Goal: Transaction & Acquisition: Purchase product/service

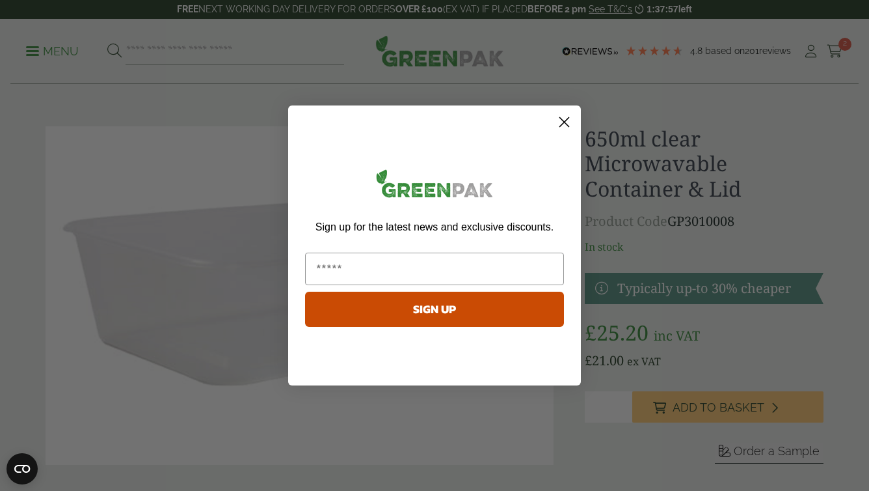
click at [568, 118] on icon "Close dialog" at bounding box center [564, 122] width 9 height 9
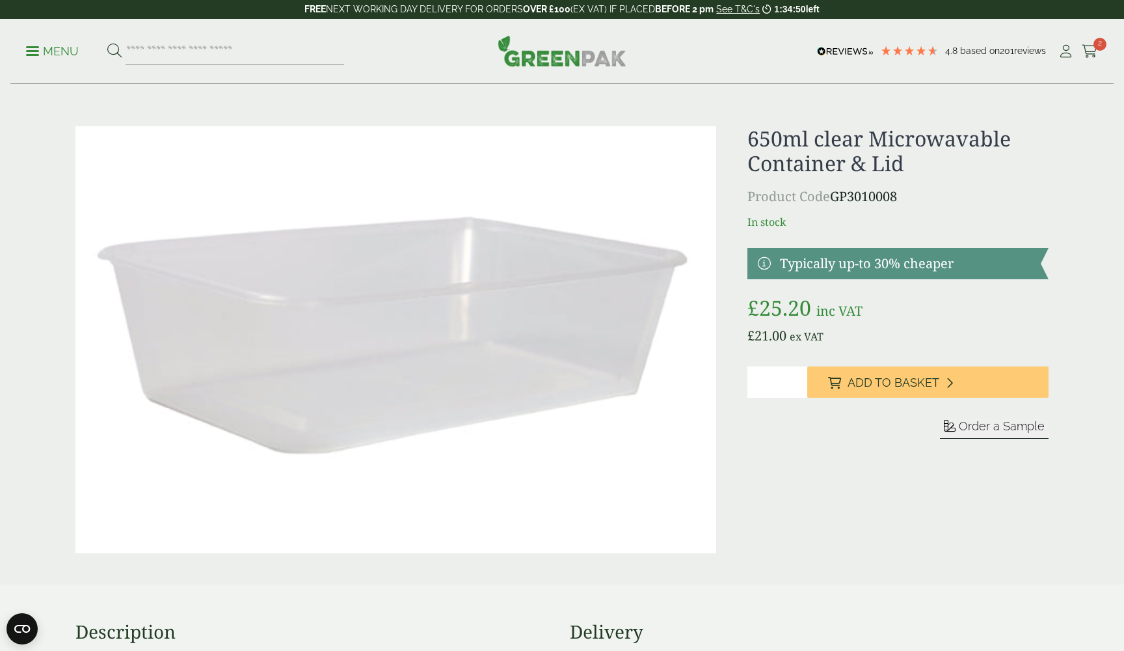
type input "*"
click at [798, 379] on input "*" at bounding box center [778, 381] width 61 height 31
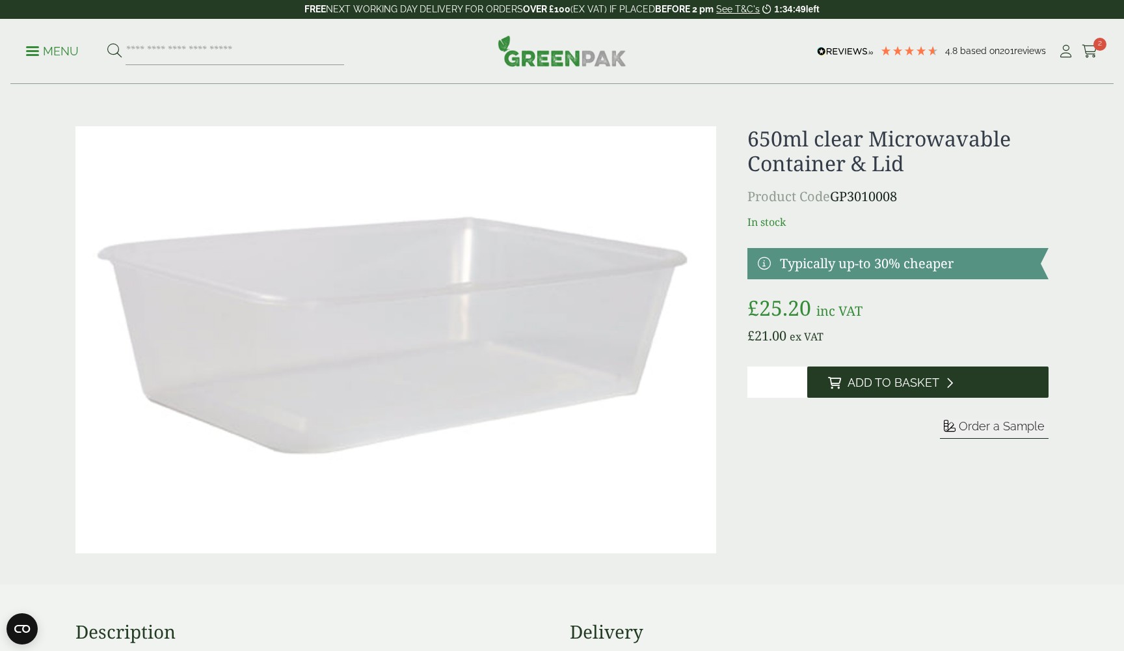
click at [869, 380] on span "Add to Basket" at bounding box center [894, 382] width 92 height 14
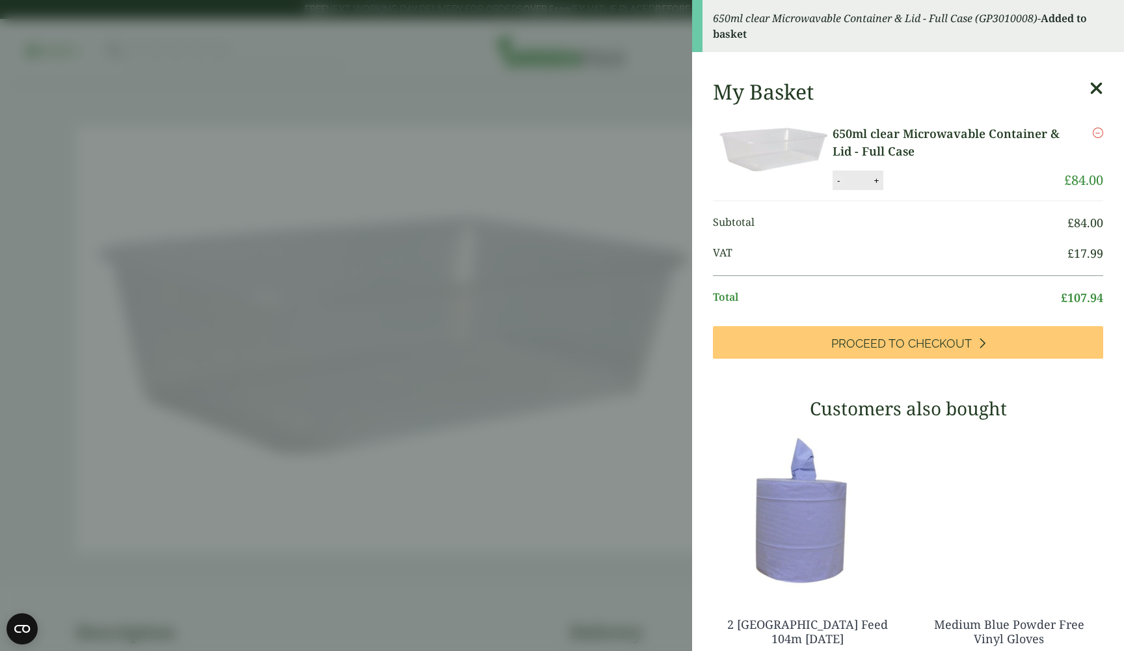
click at [834, 181] on button "-" at bounding box center [839, 180] width 10 height 11
click at [835, 181] on button "-" at bounding box center [839, 180] width 10 height 11
type input "*"
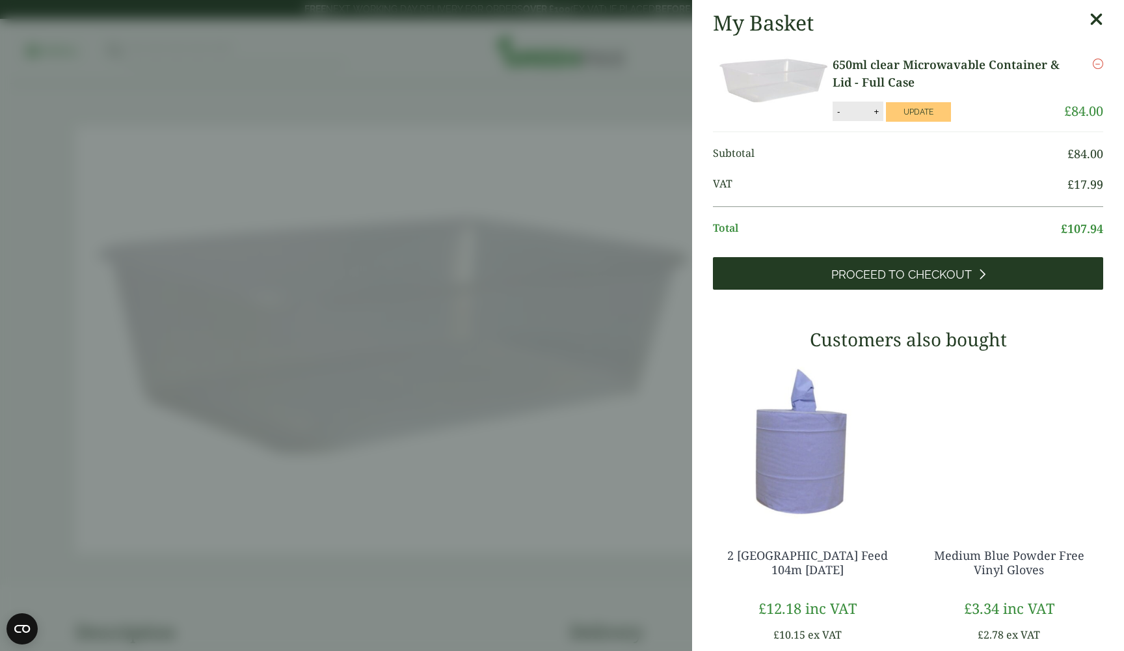
click at [869, 275] on span "Proceed to Checkout" at bounding box center [902, 274] width 141 height 14
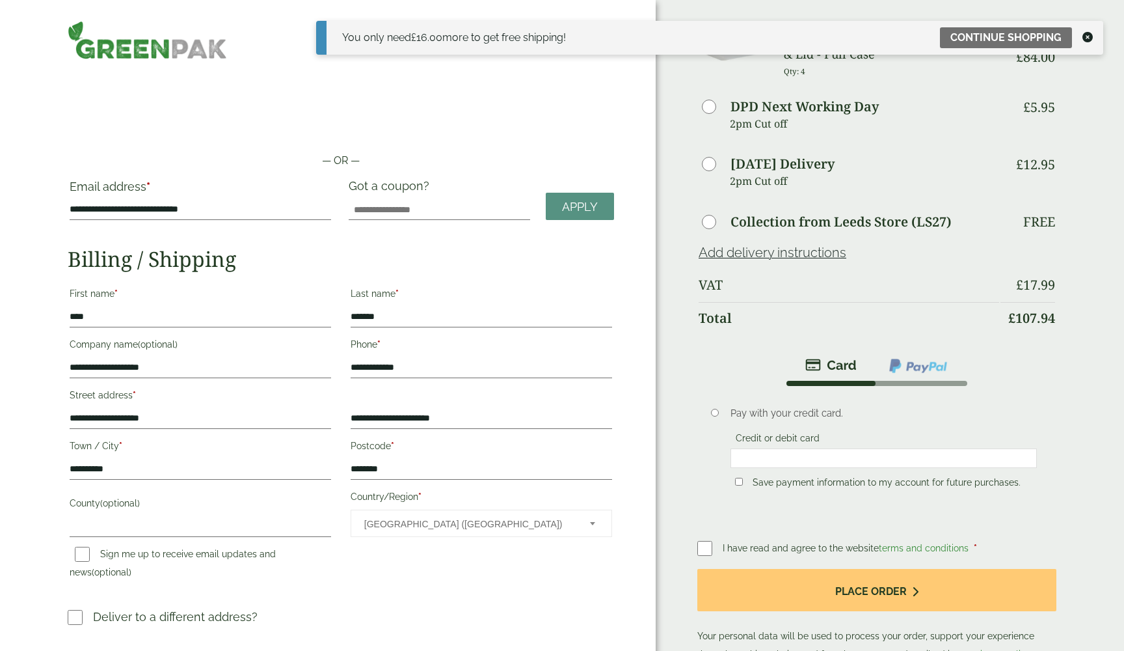
click at [1086, 35] on icon at bounding box center [1088, 37] width 10 height 10
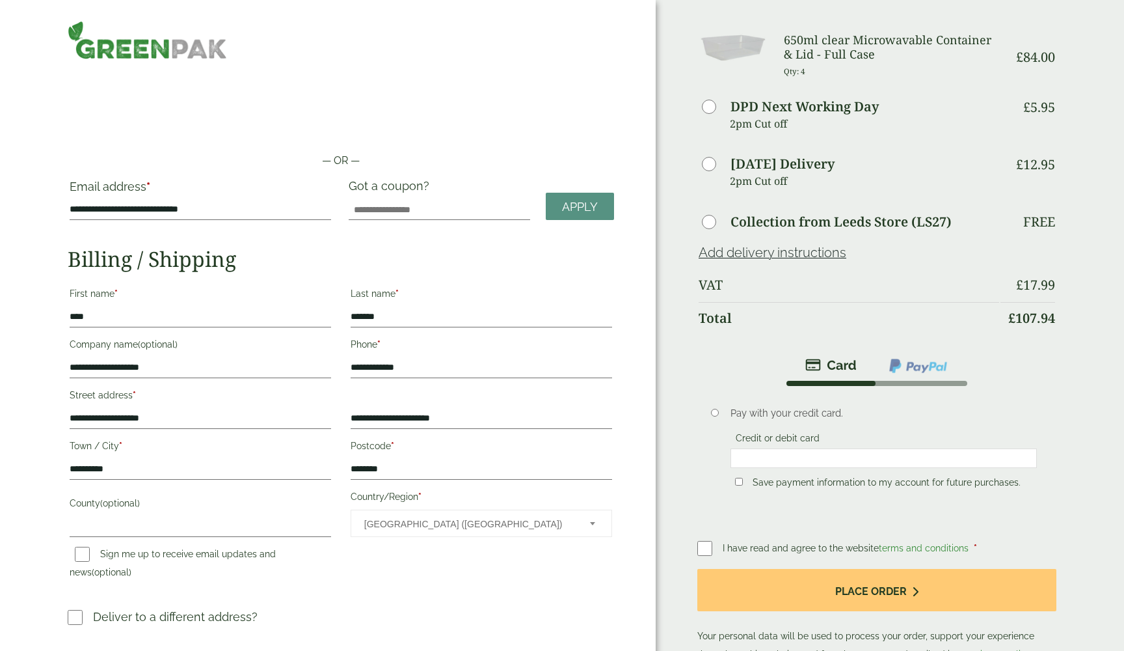
click at [809, 62] on p "Qty: 4" at bounding box center [892, 71] width 216 height 20
click at [809, 48] on h3 "650ml clear Microwavable Container & Lid - Full Case" at bounding box center [892, 47] width 216 height 28
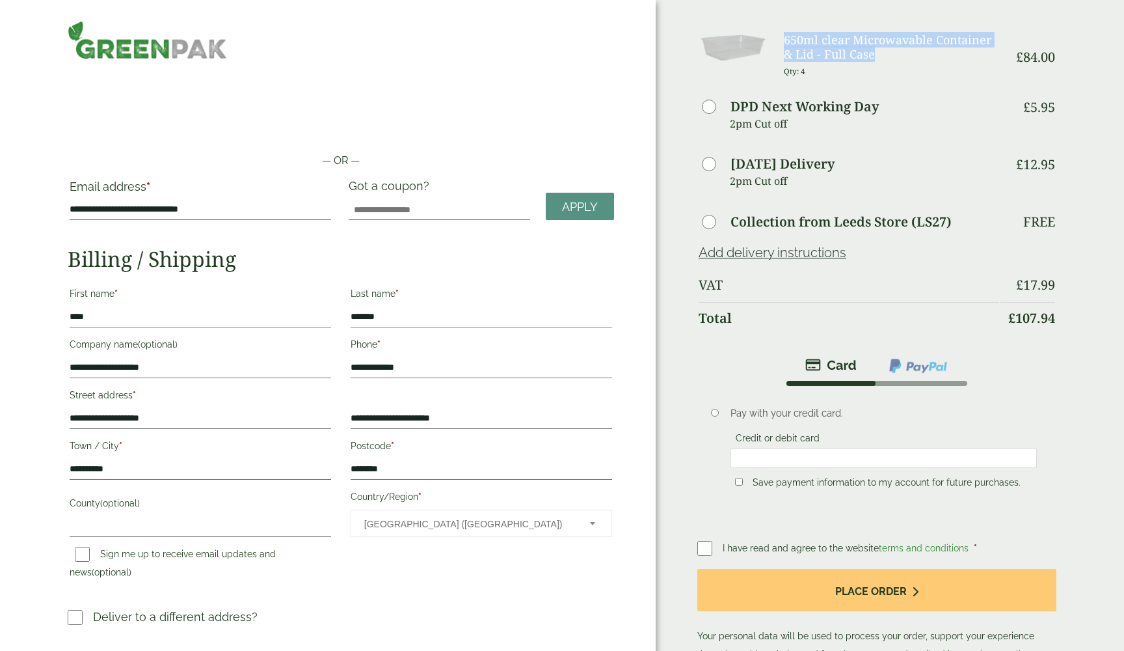
click at [809, 48] on h3 "650ml clear Microwavable Container & Lid - Full Case" at bounding box center [892, 47] width 216 height 28
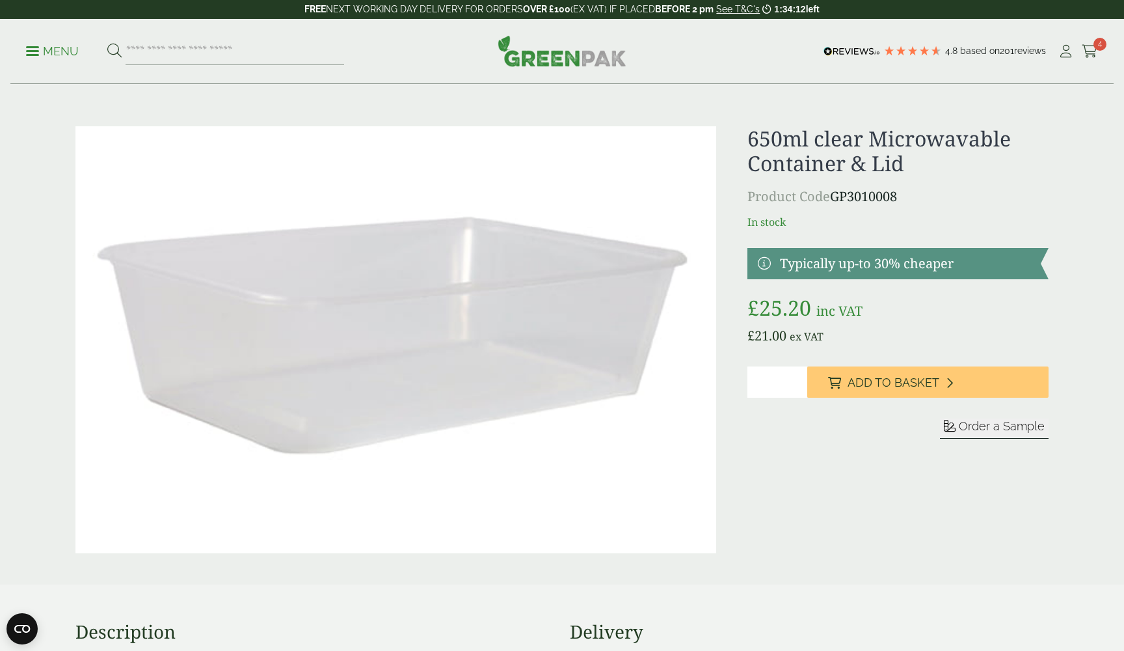
type input "*"
click at [798, 388] on input "*" at bounding box center [778, 381] width 61 height 31
click at [799, 384] on input "*" at bounding box center [778, 381] width 61 height 31
click at [797, 384] on input "*" at bounding box center [778, 381] width 61 height 31
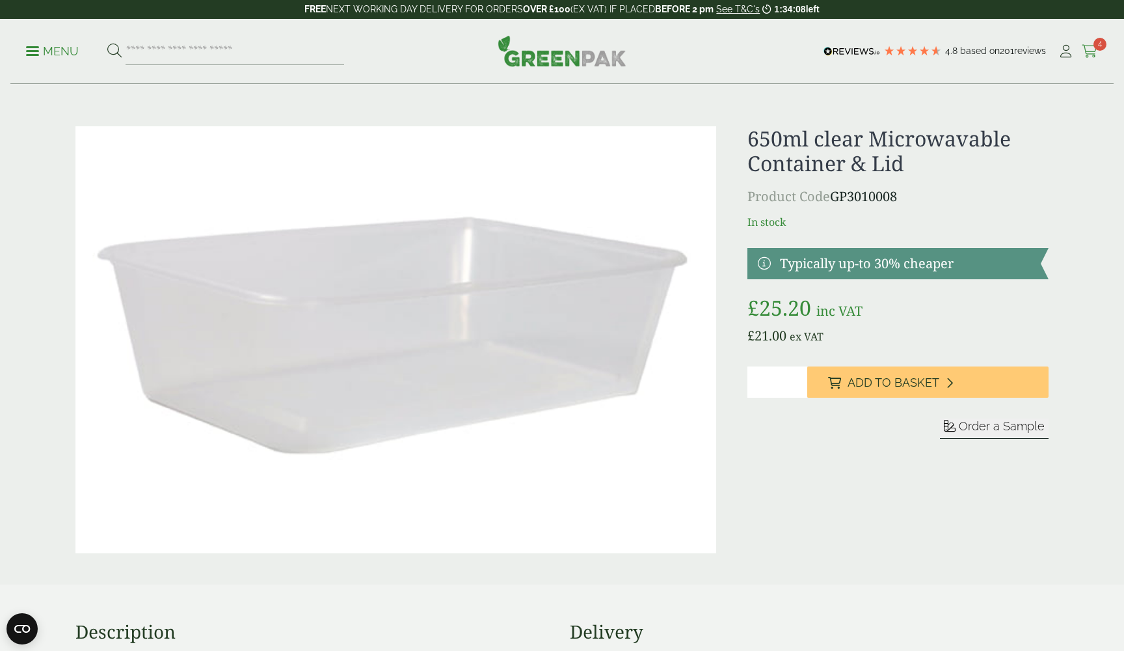
click at [1098, 43] on span "4" at bounding box center [1100, 44] width 13 height 13
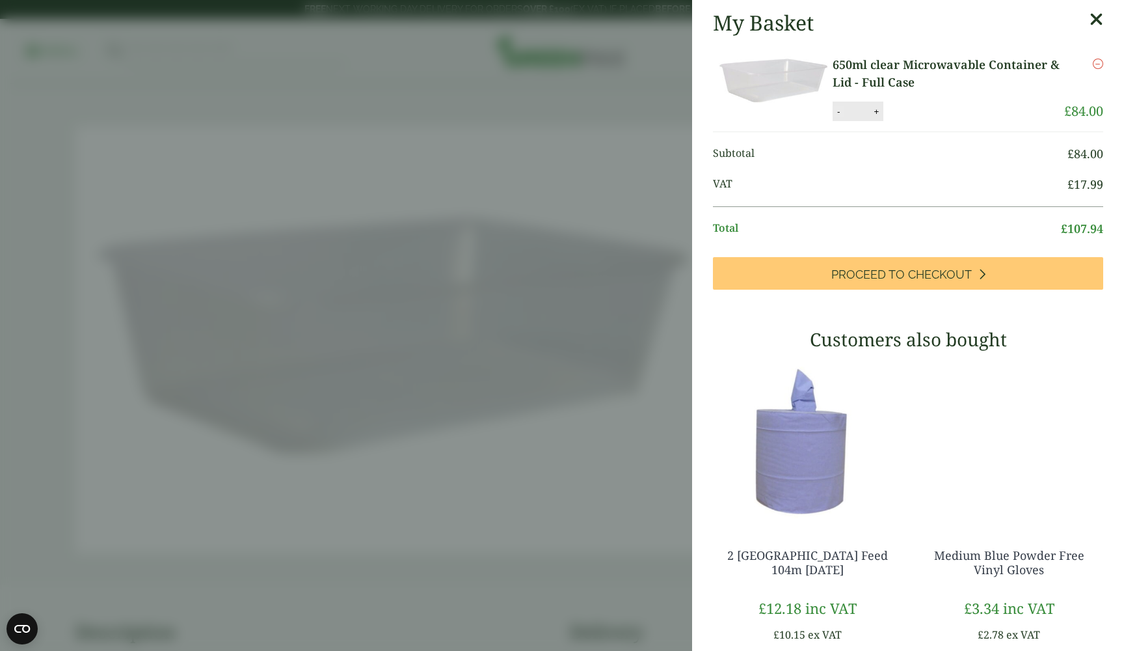
click at [836, 113] on button "-" at bounding box center [839, 111] width 10 height 11
type input "*"
click at [921, 111] on button "Update" at bounding box center [918, 112] width 65 height 20
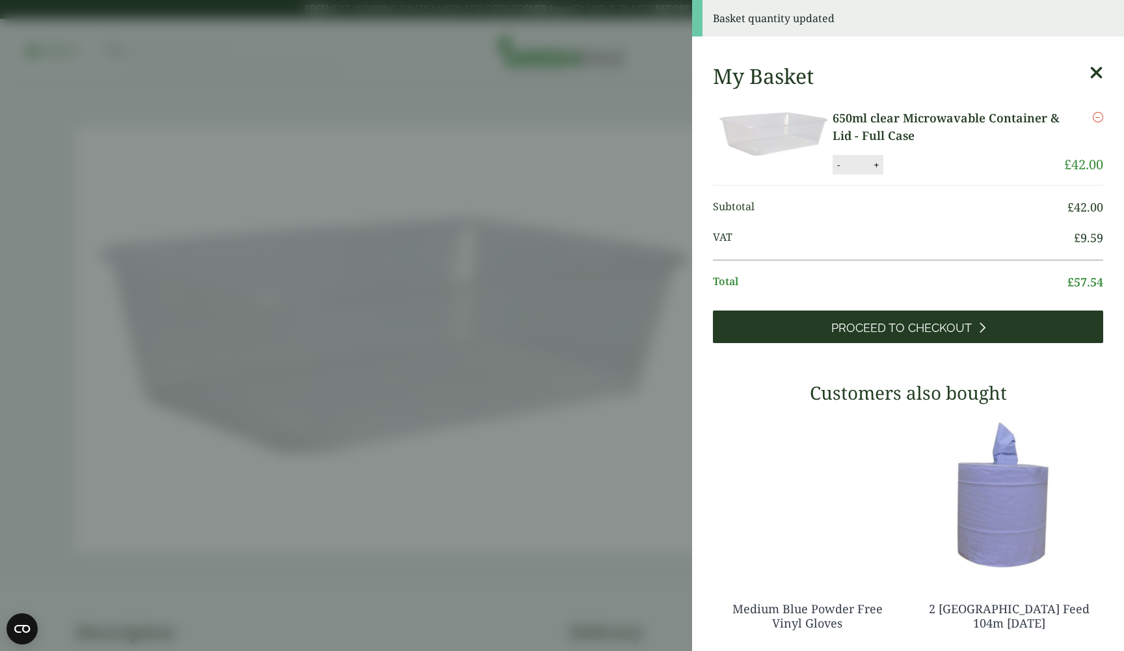
click at [946, 325] on span "Proceed to Checkout" at bounding box center [902, 328] width 141 height 14
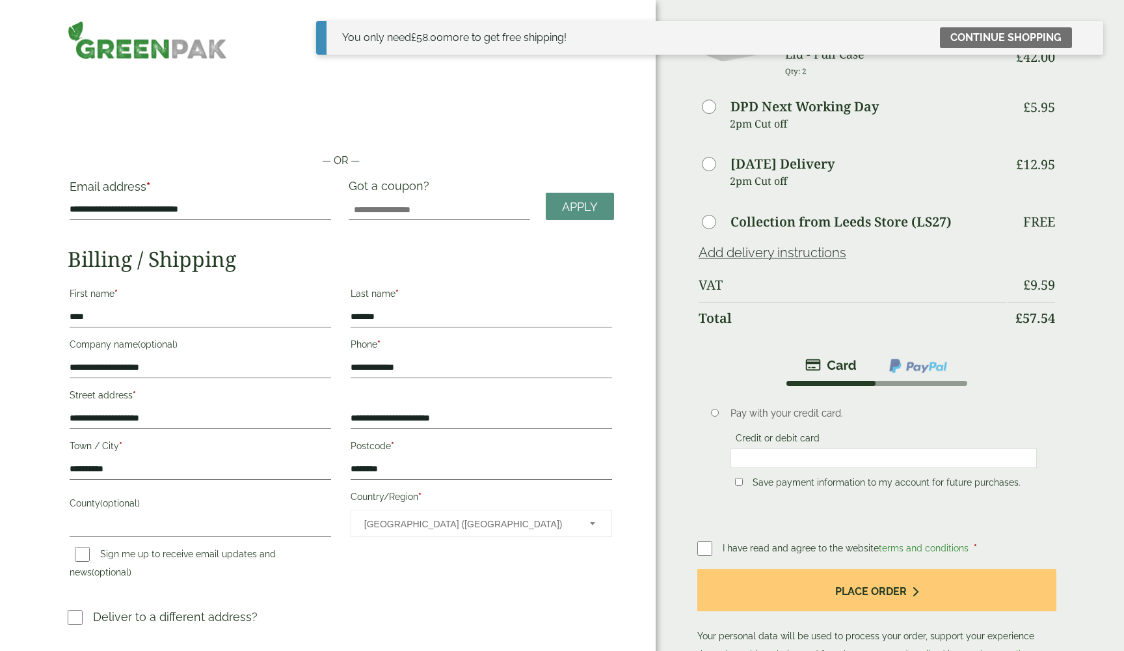
click at [811, 553] on span "I have read and agree to the website terms and conditions" at bounding box center [847, 548] width 249 height 10
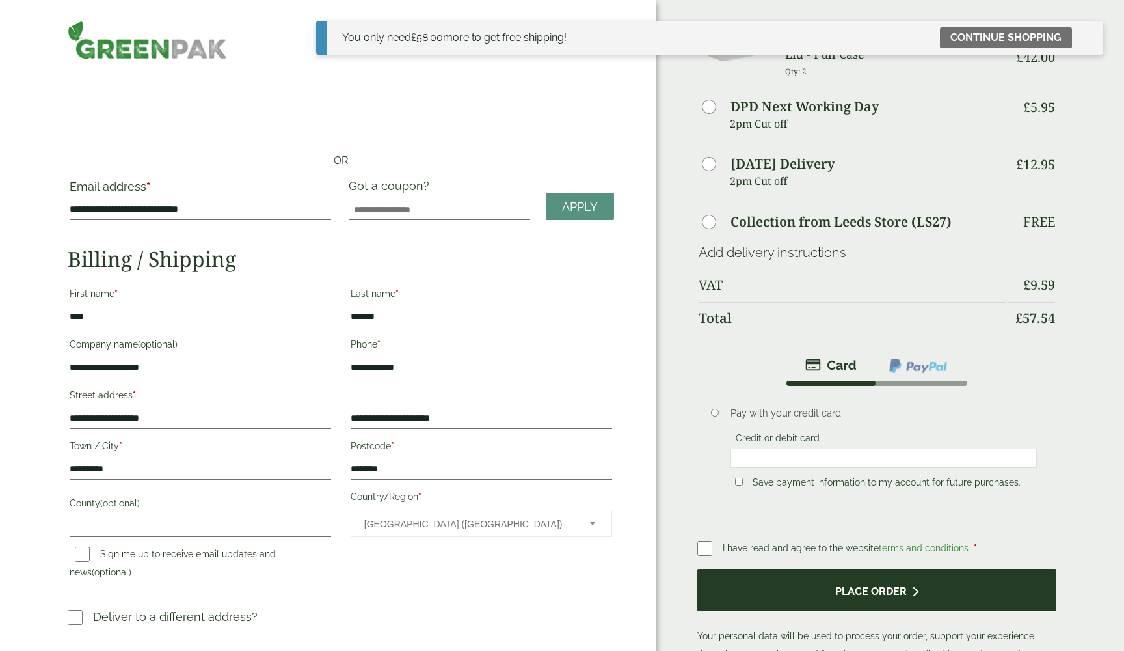
click at [776, 580] on button "Place order" at bounding box center [877, 590] width 359 height 42
click at [875, 600] on button "Place order" at bounding box center [877, 590] width 359 height 42
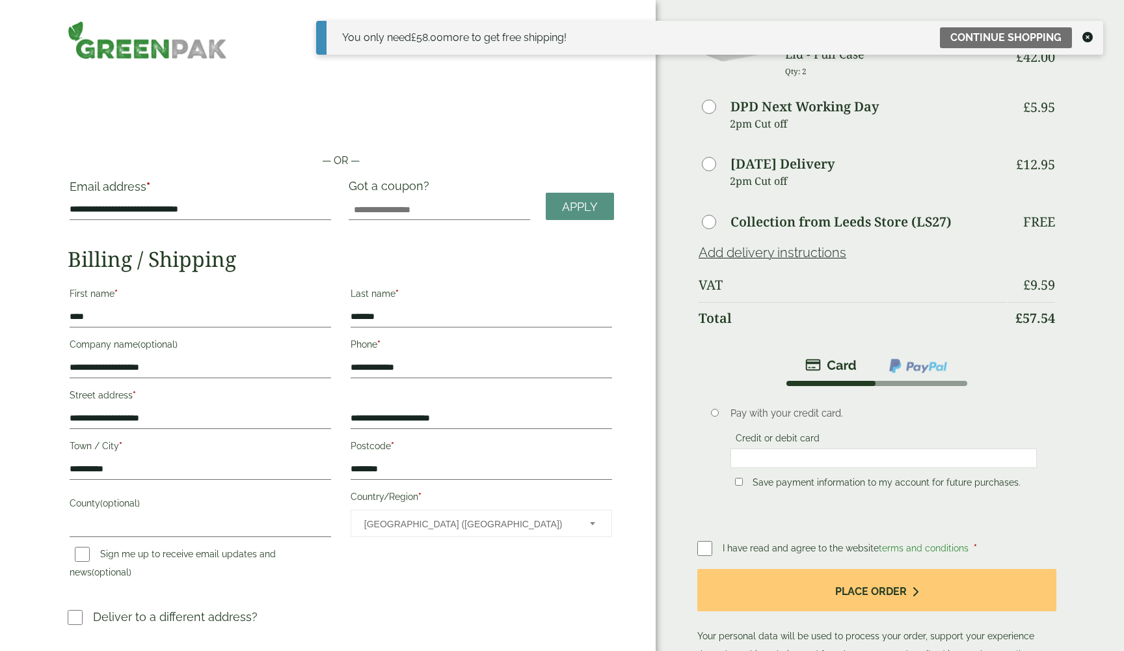
click at [1093, 34] on div "You only need £ 58.00 more to get free shipping! Continue shopping" at bounding box center [709, 38] width 787 height 34
click at [1083, 38] on icon at bounding box center [1088, 37] width 10 height 10
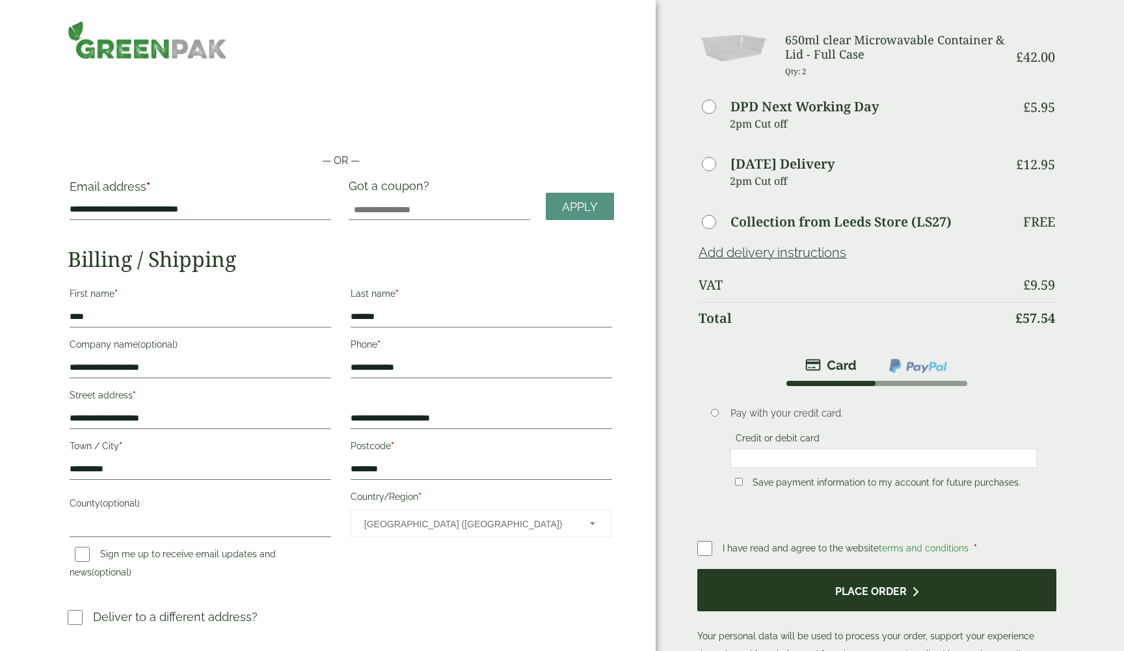
click at [862, 598] on button "Place order" at bounding box center [877, 590] width 359 height 42
click at [858, 594] on button "Place order" at bounding box center [877, 590] width 359 height 42
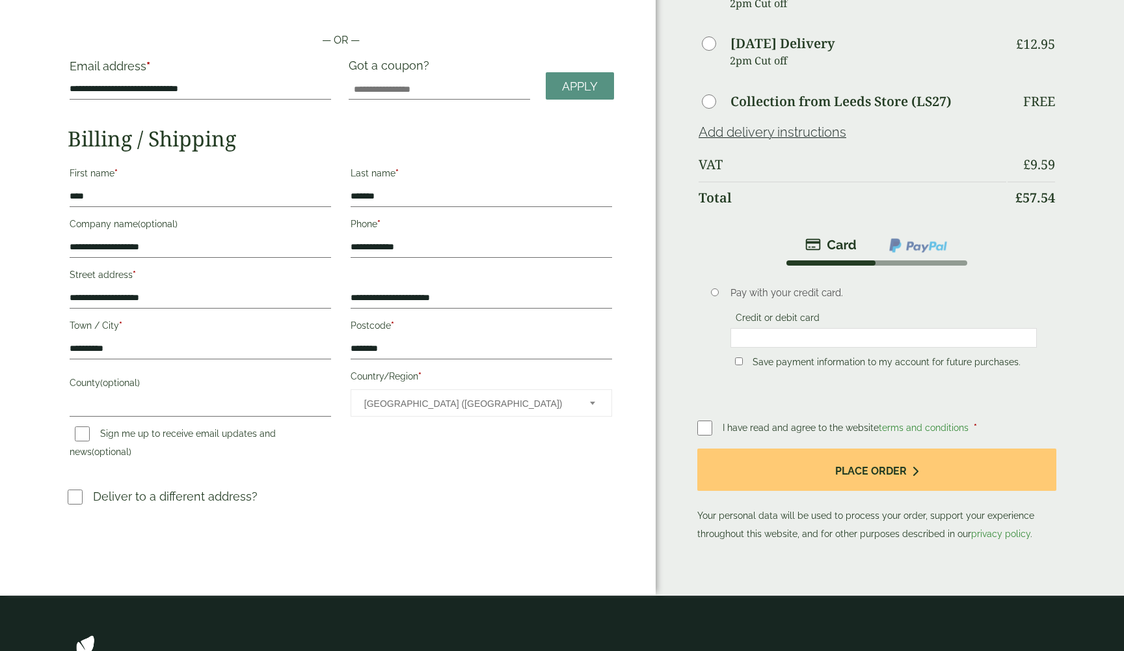
scroll to position [28, 0]
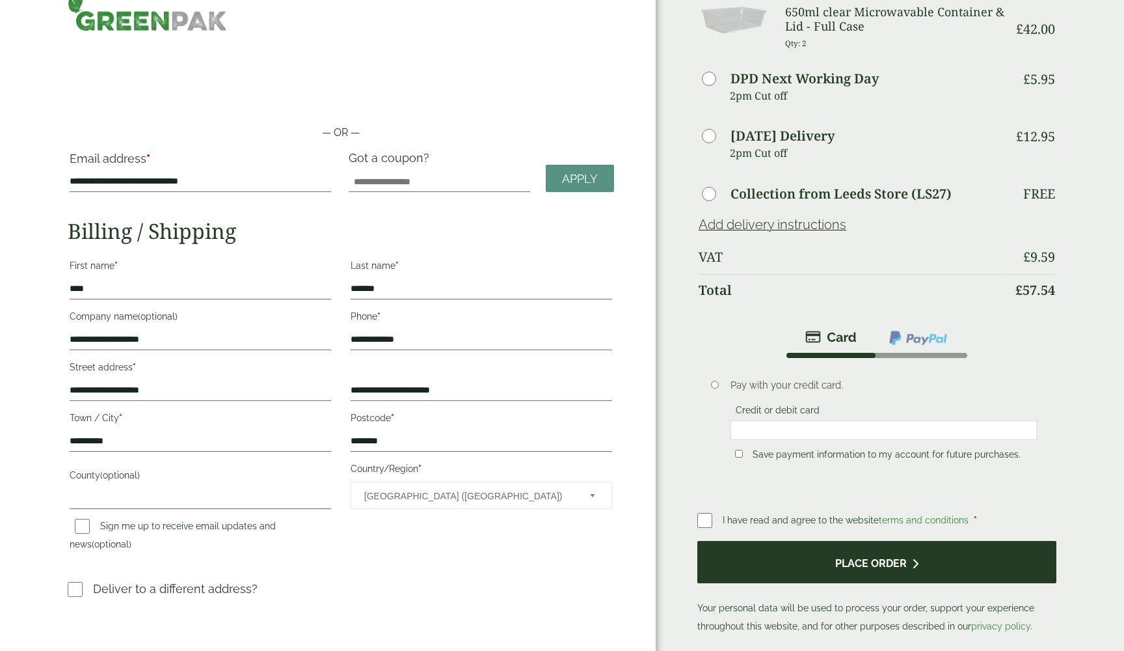
click at [802, 565] on button "Place order" at bounding box center [877, 562] width 359 height 42
click at [895, 569] on button "Place order" at bounding box center [877, 562] width 359 height 42
